Goal: Information Seeking & Learning: Learn about a topic

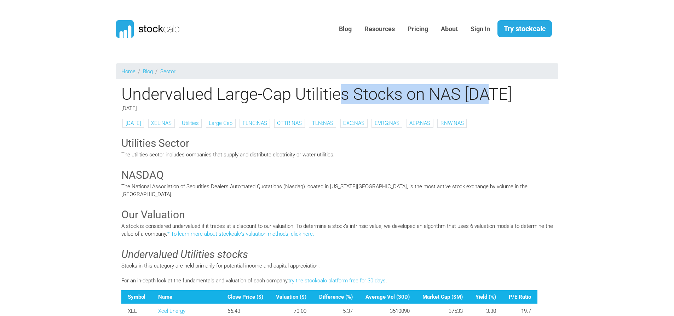
click at [494, 103] on h1 "Undervalued Large-Cap Utilities Stocks on NAS January 2025" at bounding box center [337, 94] width 442 height 20
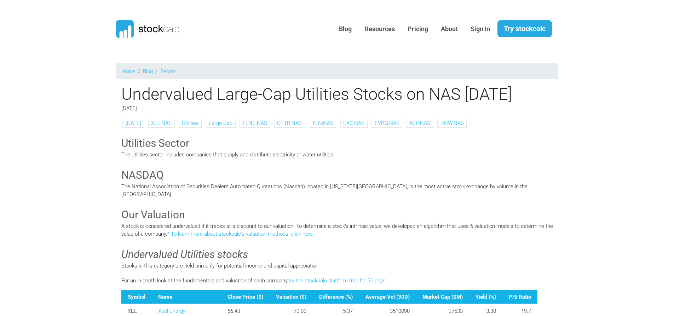
click at [514, 104] on h1 "Undervalued Large-Cap Utilities Stocks on NAS January 2025" at bounding box center [337, 94] width 442 height 20
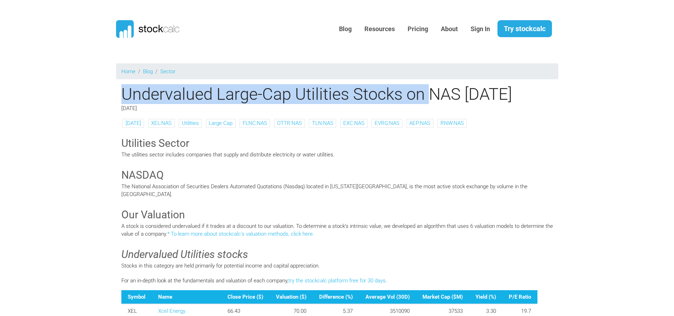
drag, startPoint x: 126, startPoint y: 93, endPoint x: 430, endPoint y: 98, distance: 304.5
click at [430, 98] on h1 "Undervalued Large-Cap Utilities Stocks on NAS January 2025" at bounding box center [337, 94] width 442 height 20
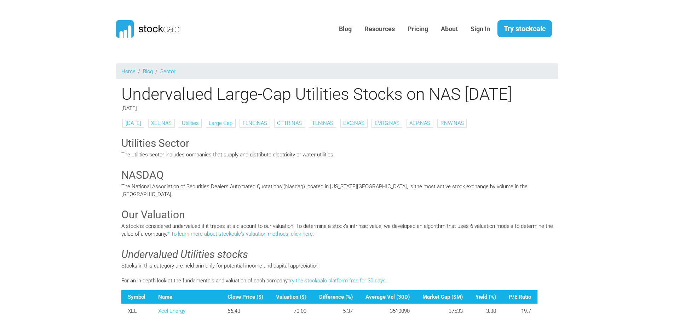
click at [382, 159] on p "The utilities sector includes companies that supply and distribute electricity …" at bounding box center [336, 155] width 431 height 8
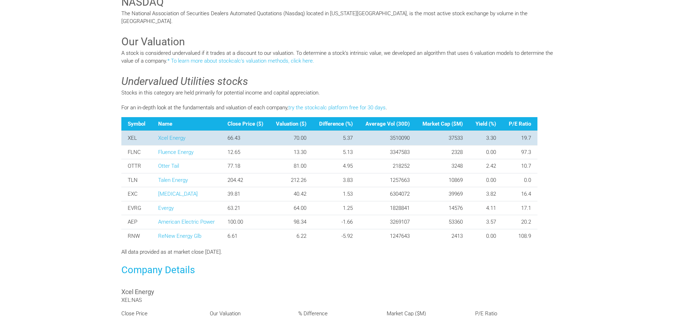
scroll to position [177, 0]
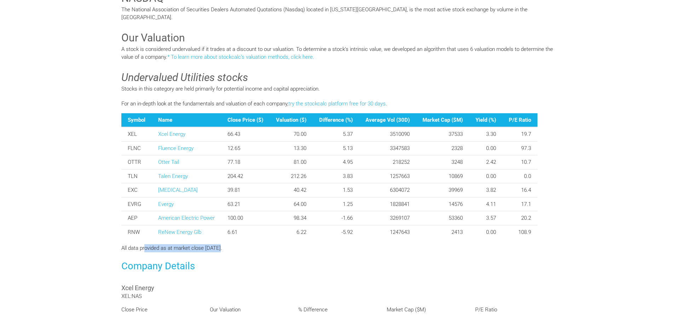
drag, startPoint x: 145, startPoint y: 260, endPoint x: 222, endPoint y: 261, distance: 76.7
click at [221, 252] on div "All data provided as at market close January 27, 2025." at bounding box center [337, 248] width 442 height 8
click at [238, 252] on div "All data provided as at market close [DATE]." at bounding box center [337, 248] width 442 height 8
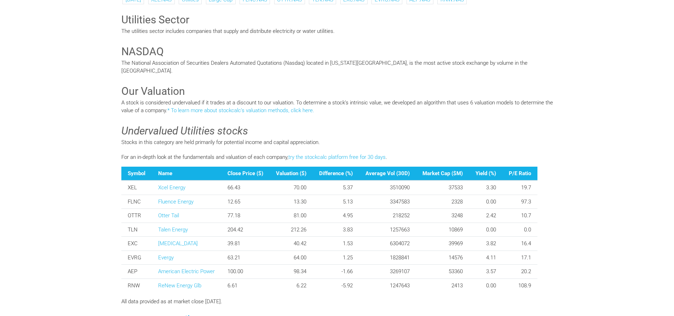
scroll to position [35, 0]
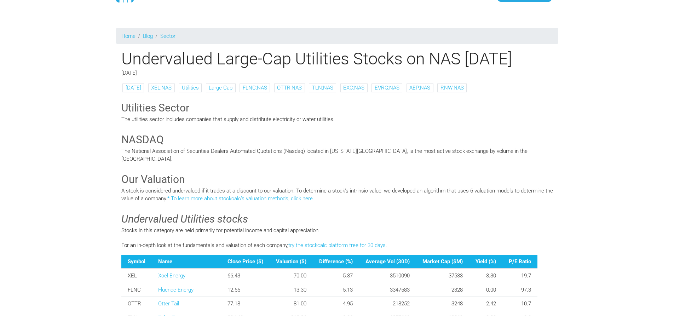
scroll to position [35, 0]
